Goal: Task Accomplishment & Management: Complete application form

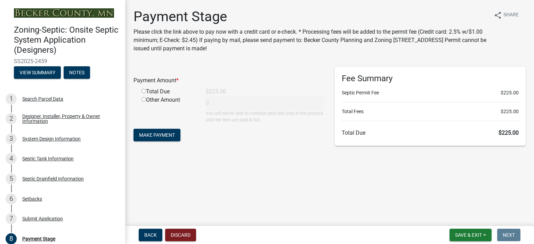
click at [143, 91] on input "radio" at bounding box center [143, 91] width 5 height 5
radio input "true"
type input "225"
click at [167, 135] on span "Make Payment" at bounding box center [157, 135] width 36 height 6
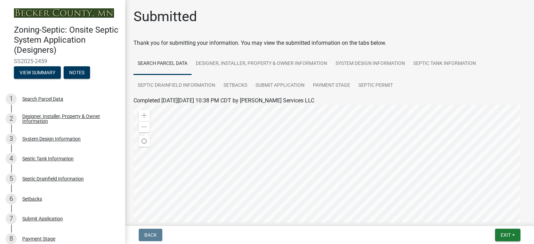
scroll to position [169, 0]
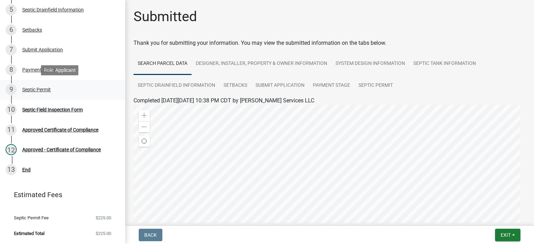
click at [40, 89] on div "Septic Permit" at bounding box center [36, 89] width 28 height 5
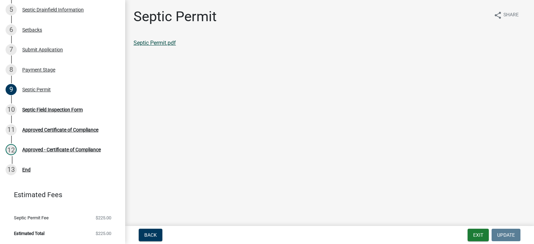
click at [162, 43] on link "Septic Permit.pdf" at bounding box center [154, 43] width 42 height 7
